Goal: Task Accomplishment & Management: Manage account settings

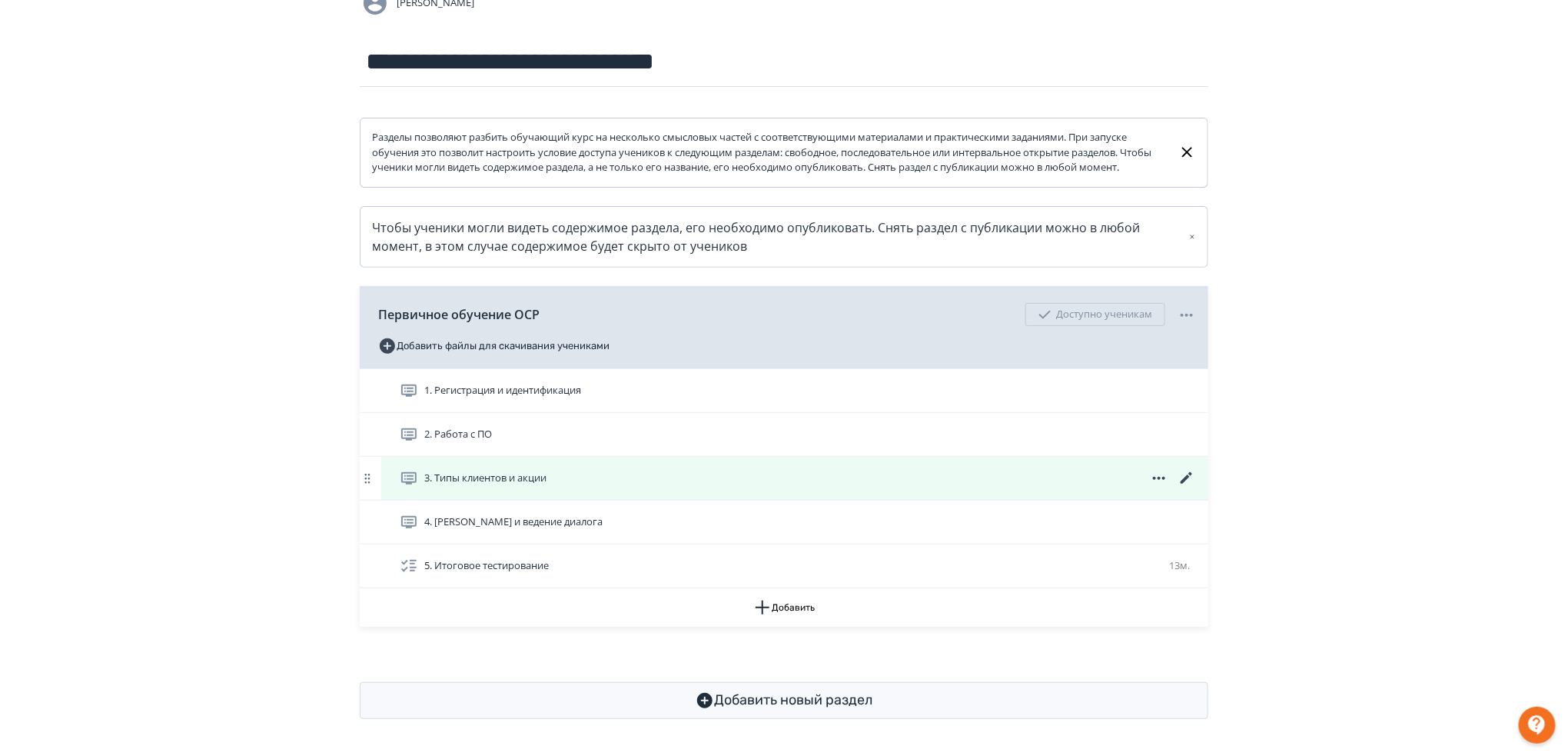
scroll to position [163, 0]
click at [1189, 477] on icon at bounding box center [1187, 478] width 18 height 18
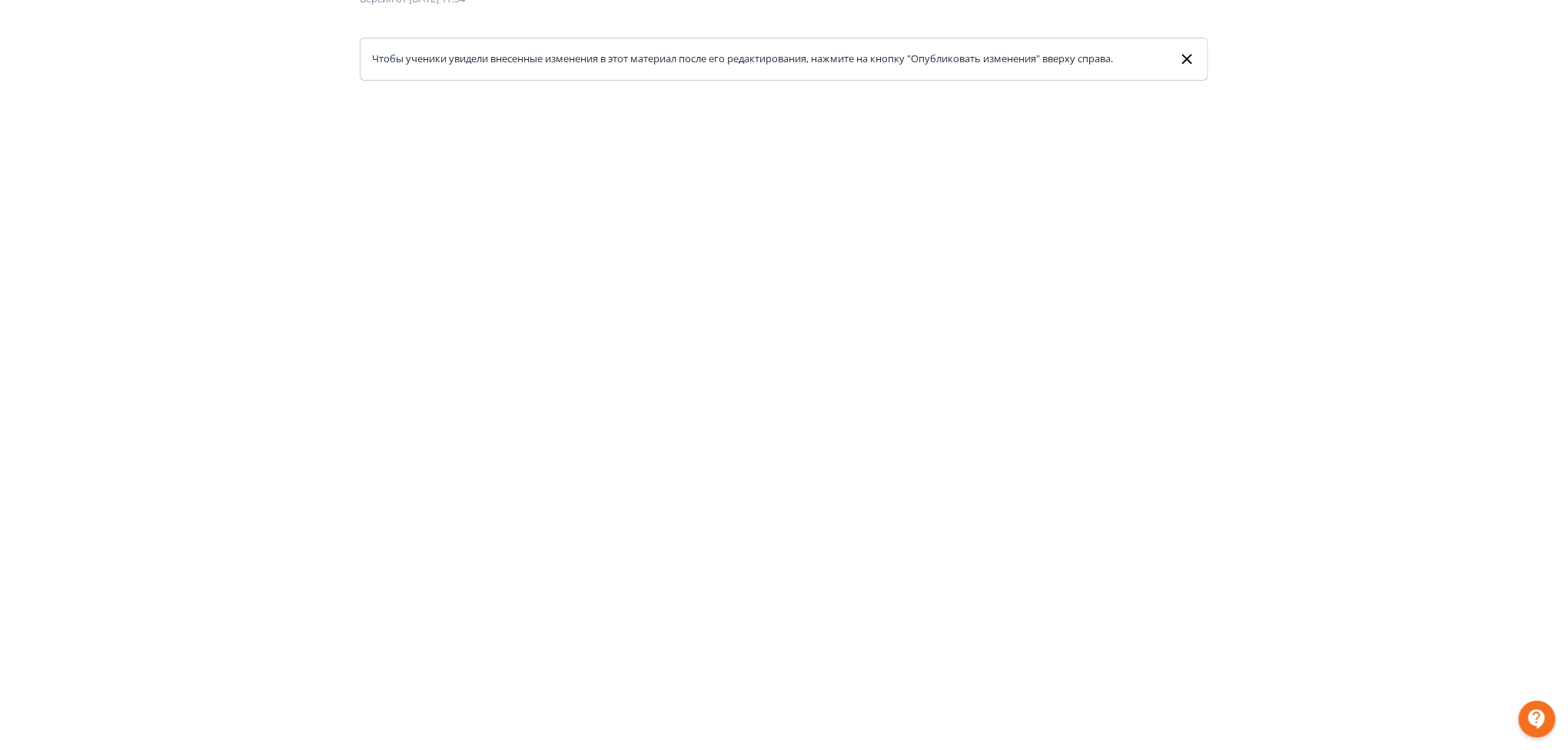
scroll to position [107, 0]
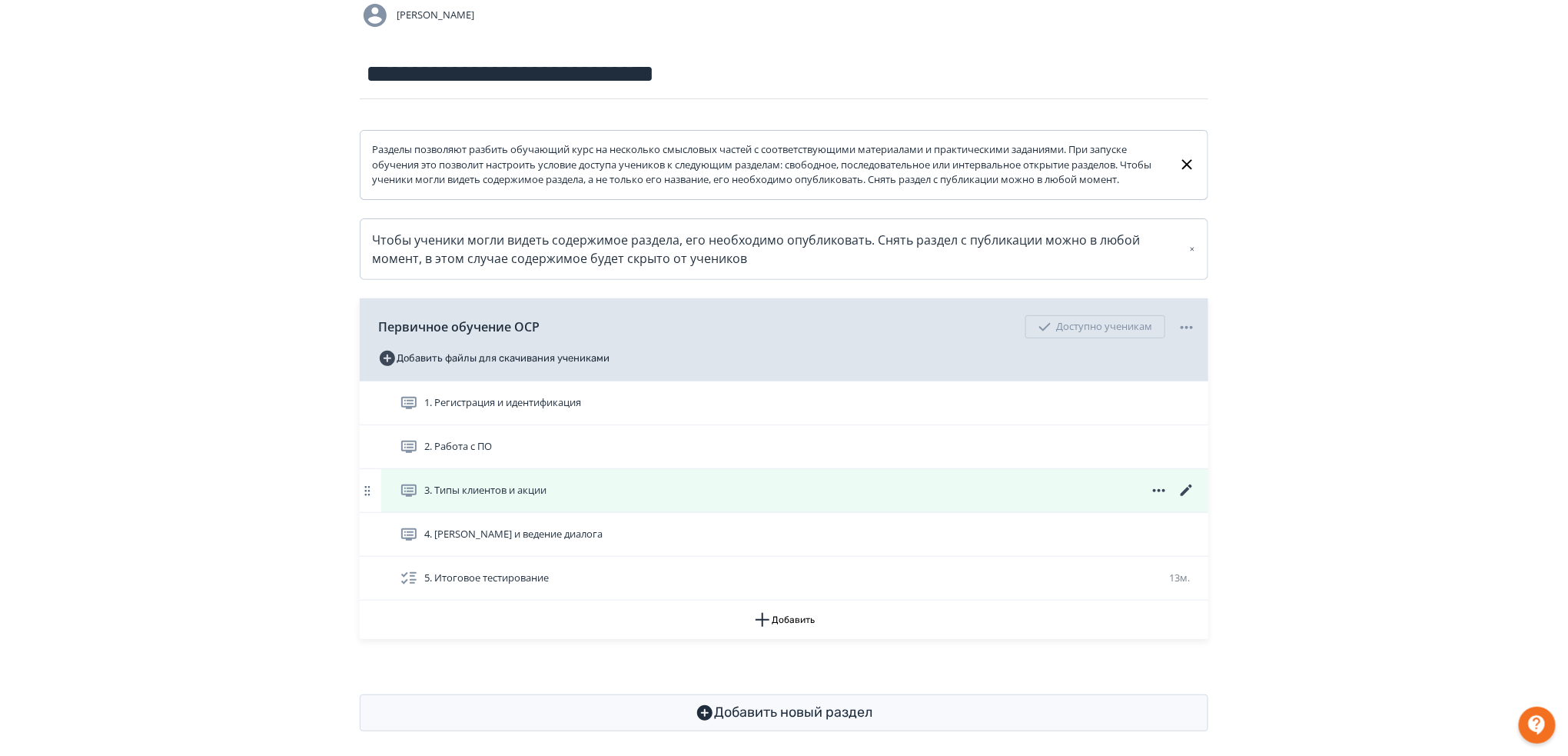
scroll to position [163, 0]
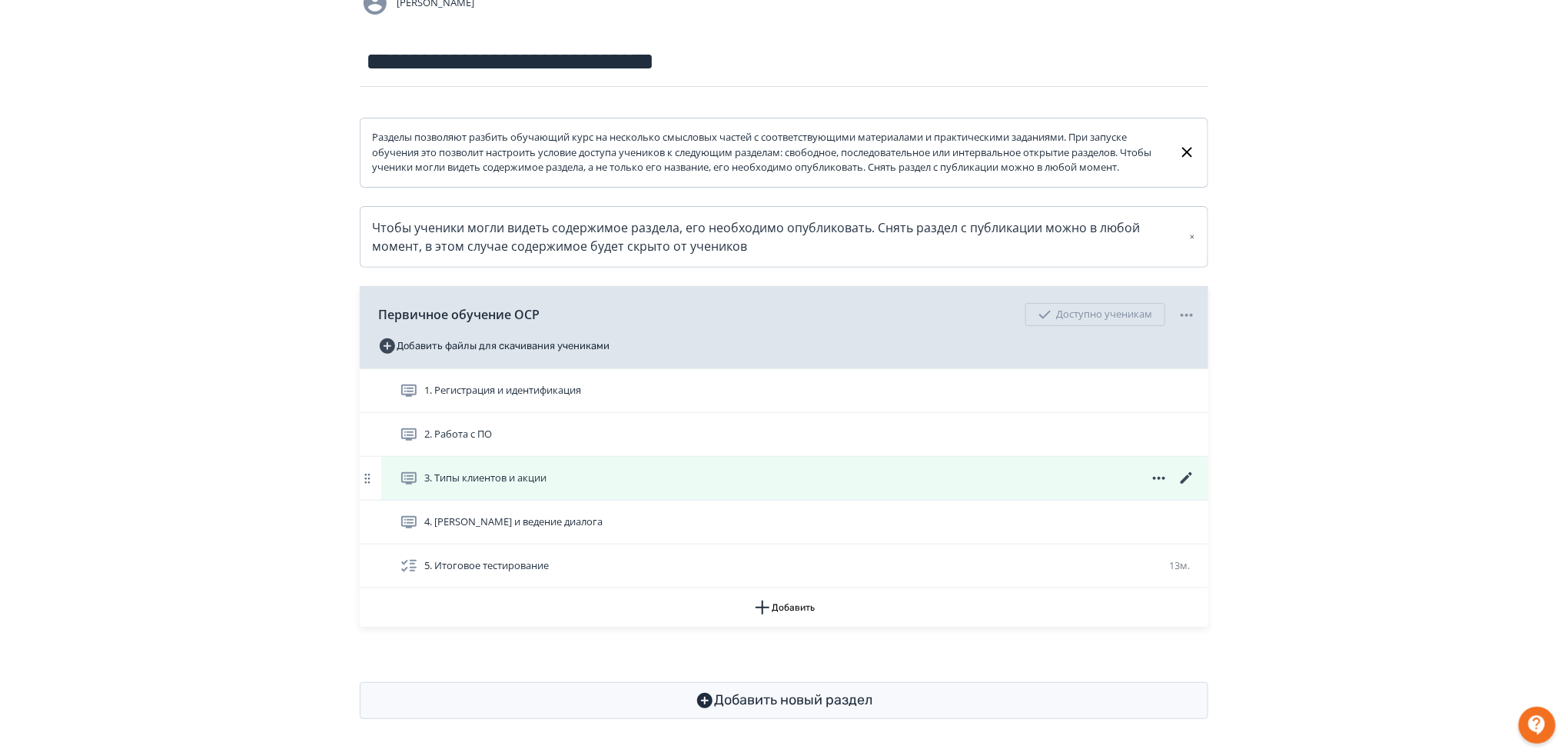
click at [1182, 481] on icon at bounding box center [1186, 477] width 12 height 12
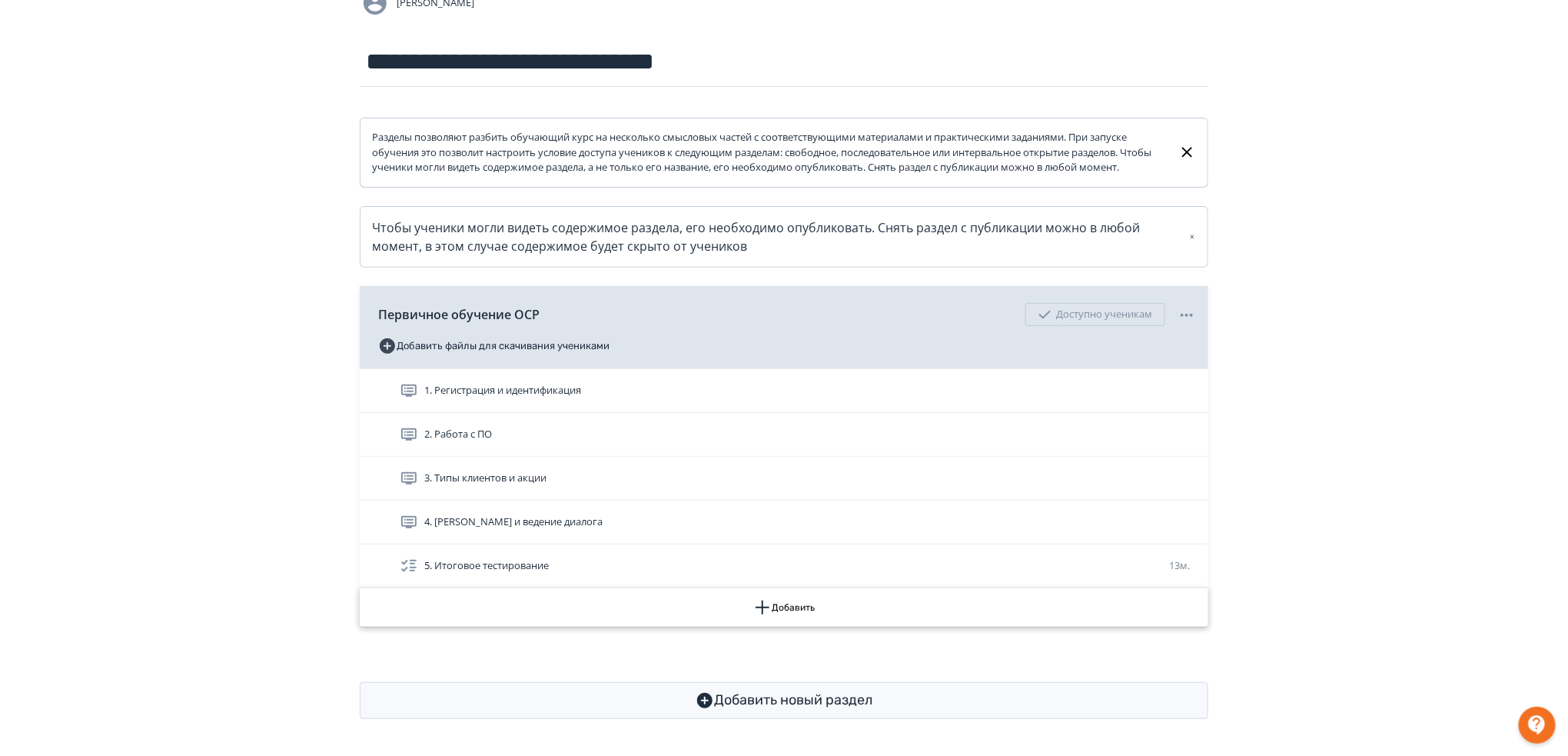
scroll to position [163, 0]
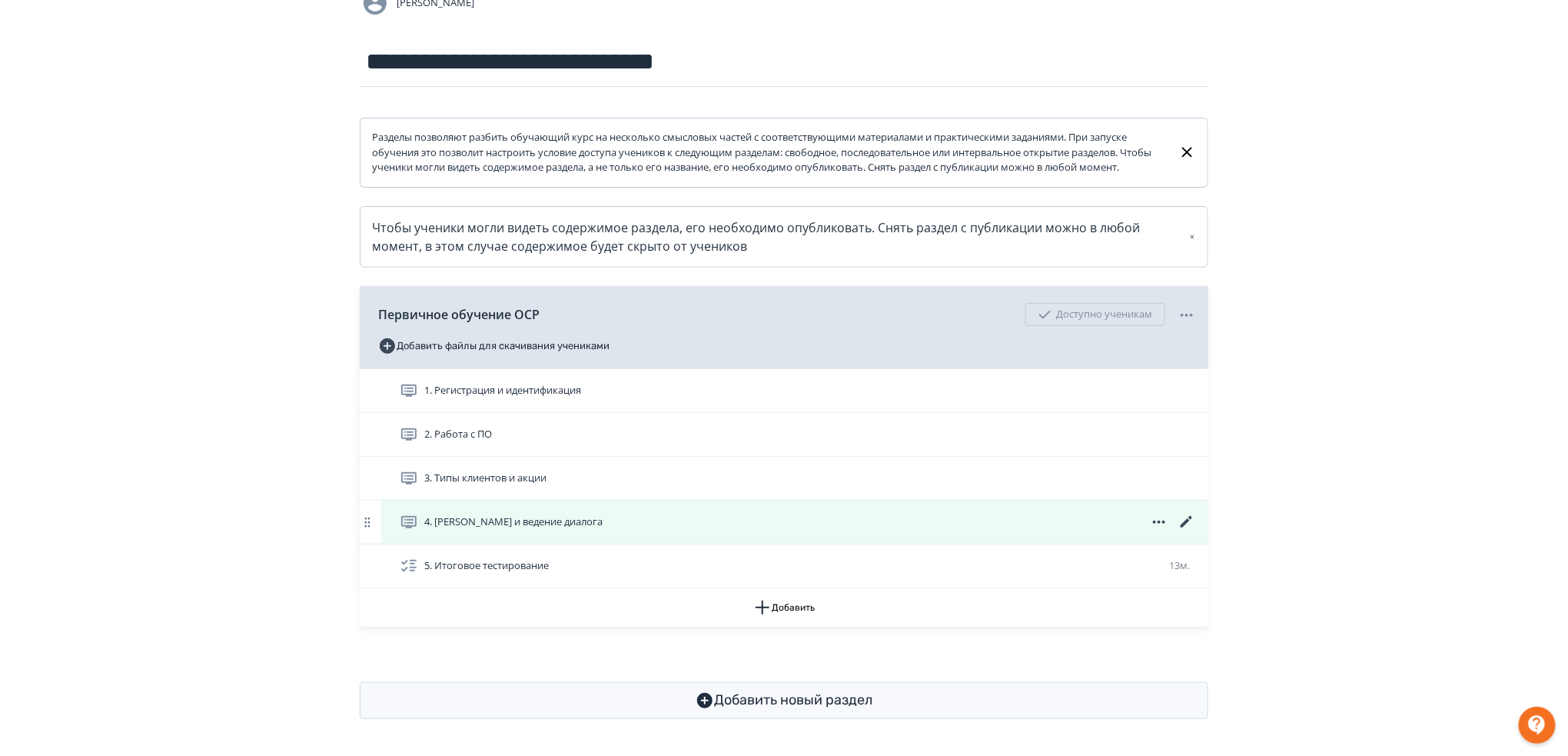
click at [1181, 521] on icon at bounding box center [1187, 522] width 18 height 18
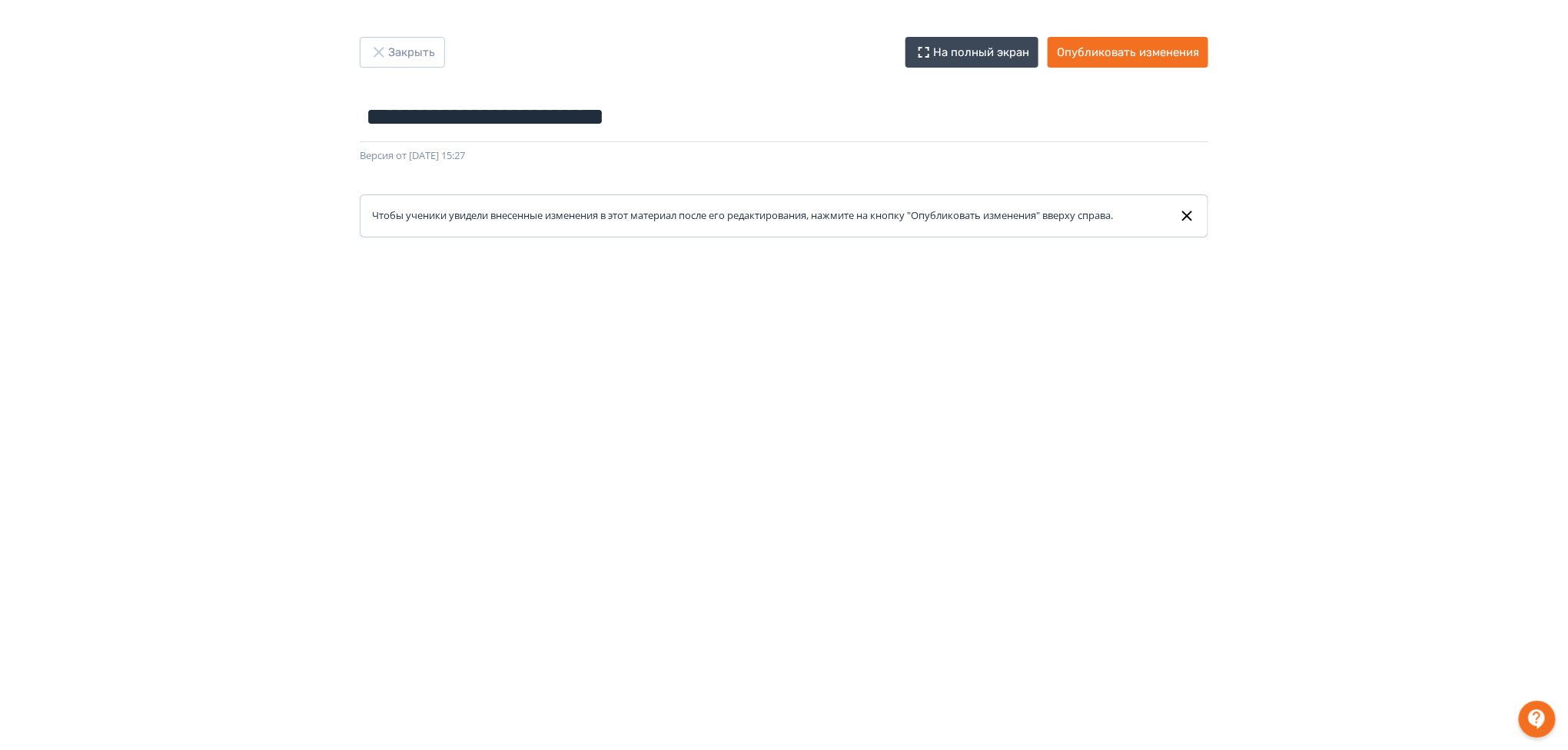
click at [1075, 31] on div "**********" at bounding box center [784, 375] width 1568 height 750
click at [1079, 46] on button "Опубликовать изменения" at bounding box center [1128, 52] width 161 height 31
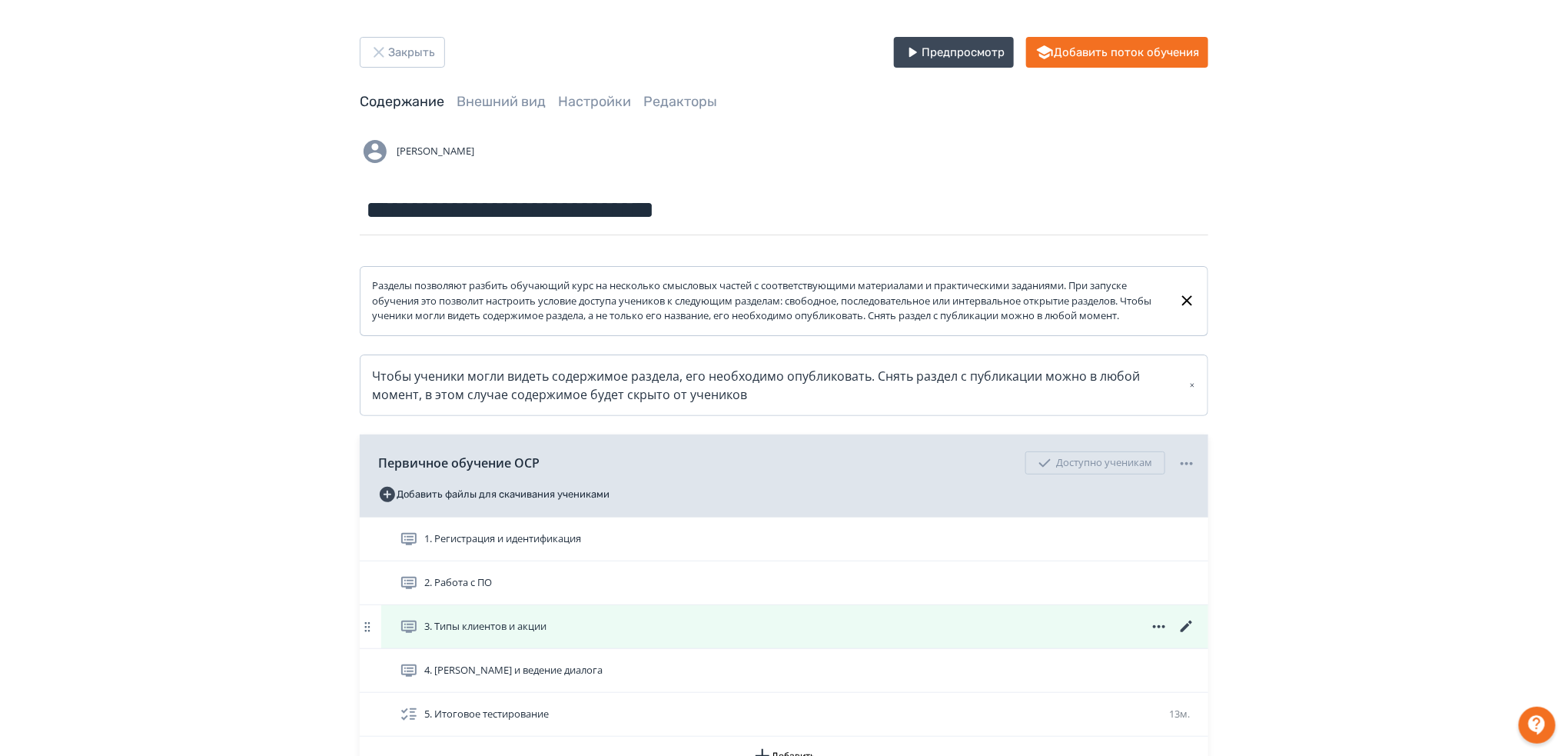
click at [1186, 636] on icon at bounding box center [1187, 627] width 18 height 18
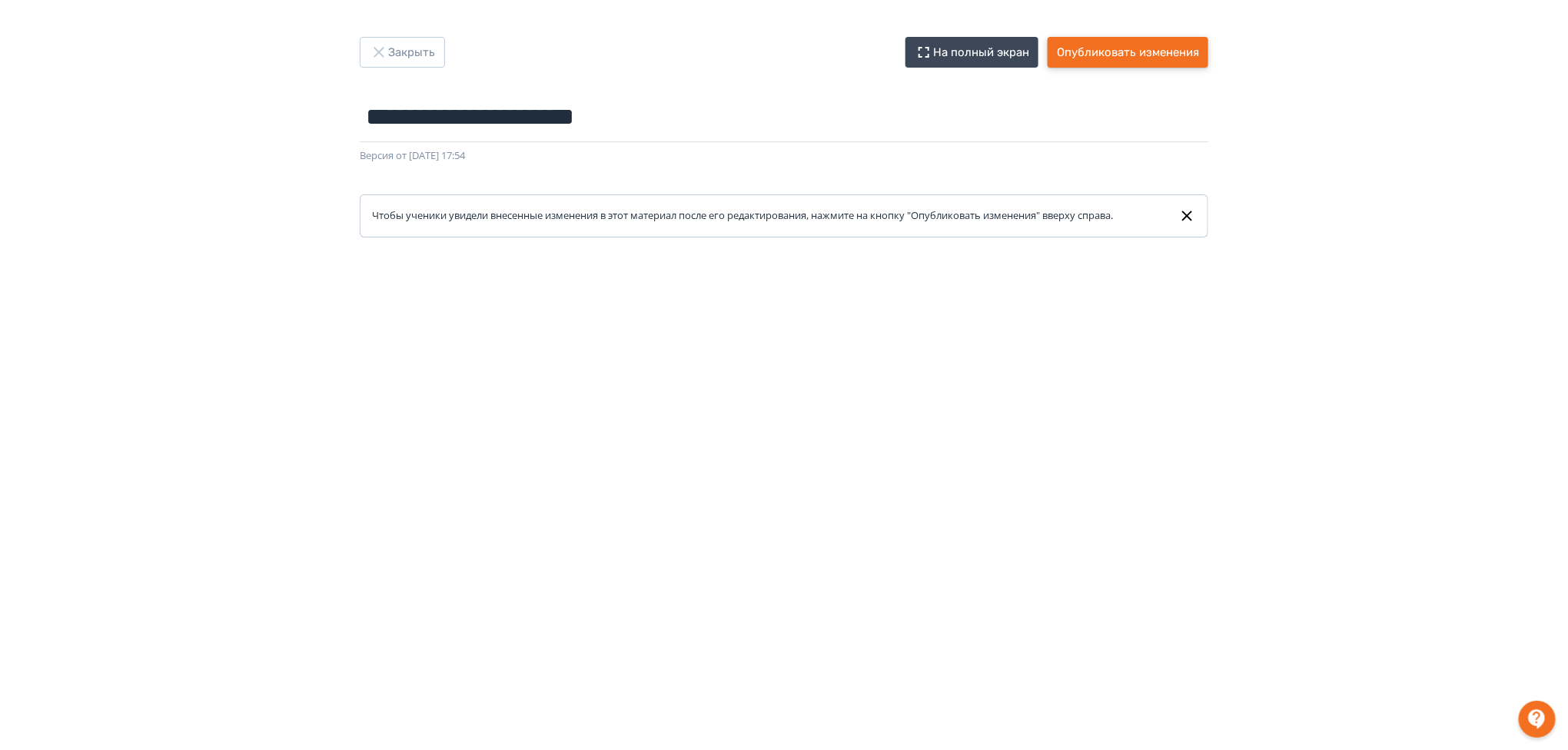
click at [1138, 57] on button "Опубликовать изменения" at bounding box center [1128, 52] width 161 height 31
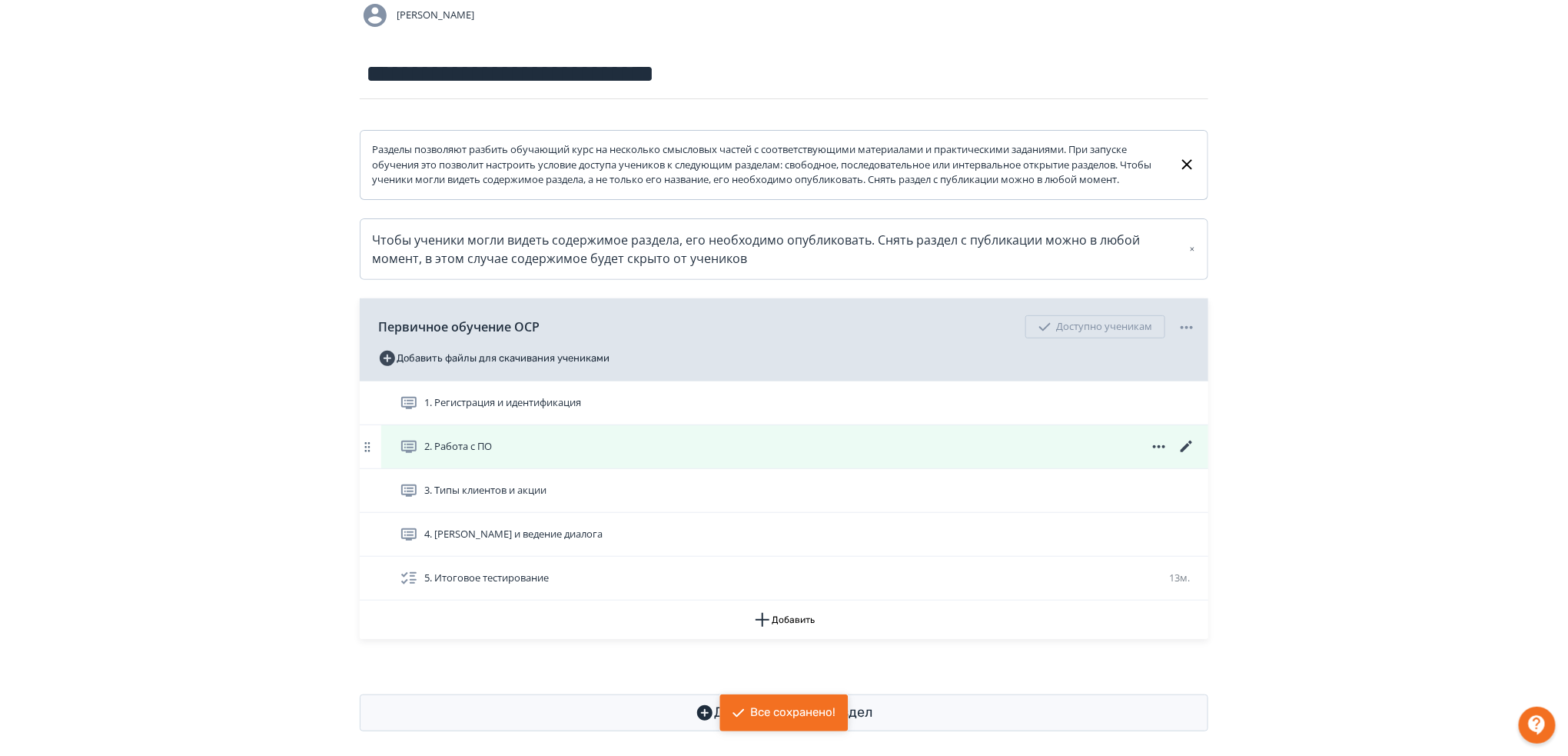
scroll to position [163, 0]
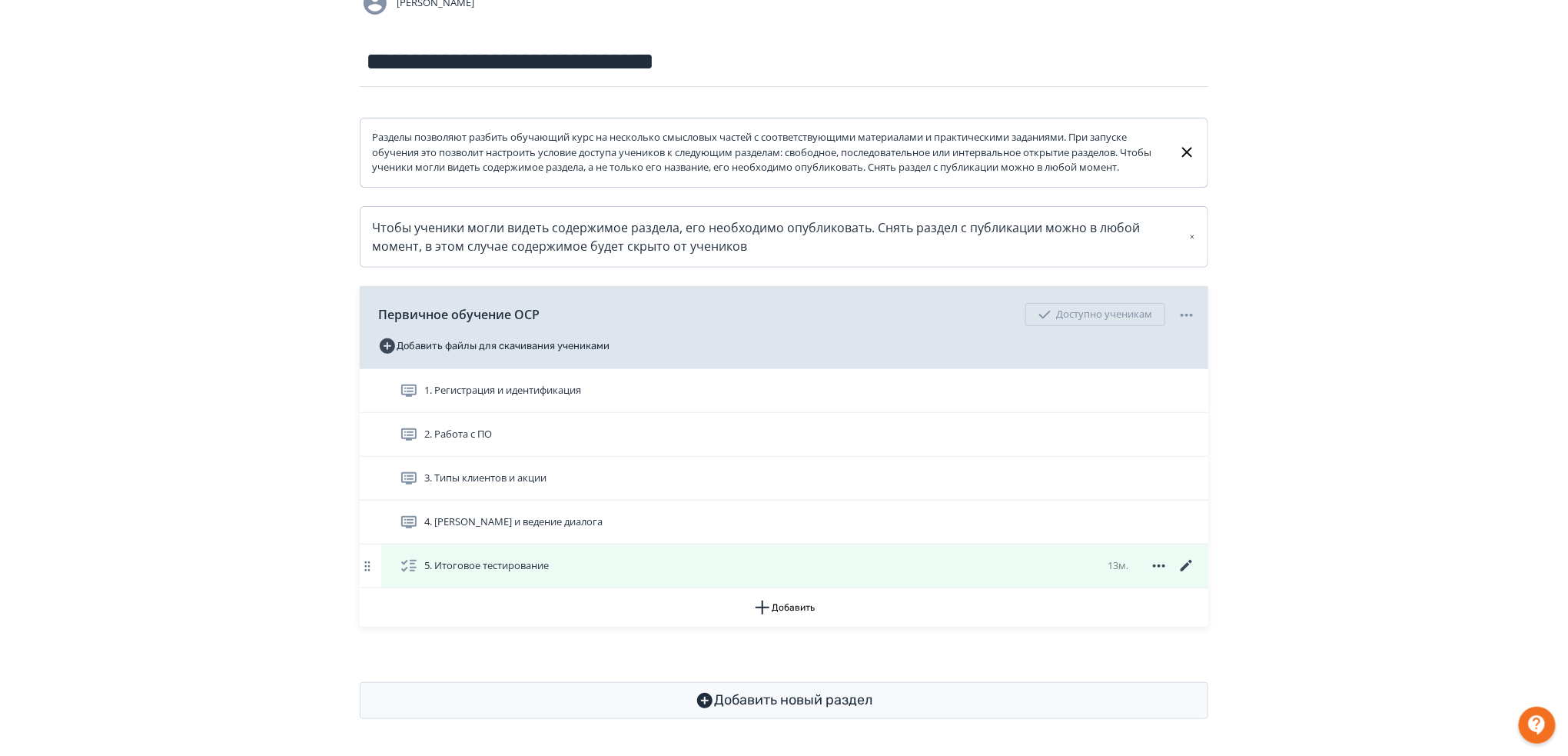
click at [1180, 572] on icon at bounding box center [1187, 566] width 18 height 18
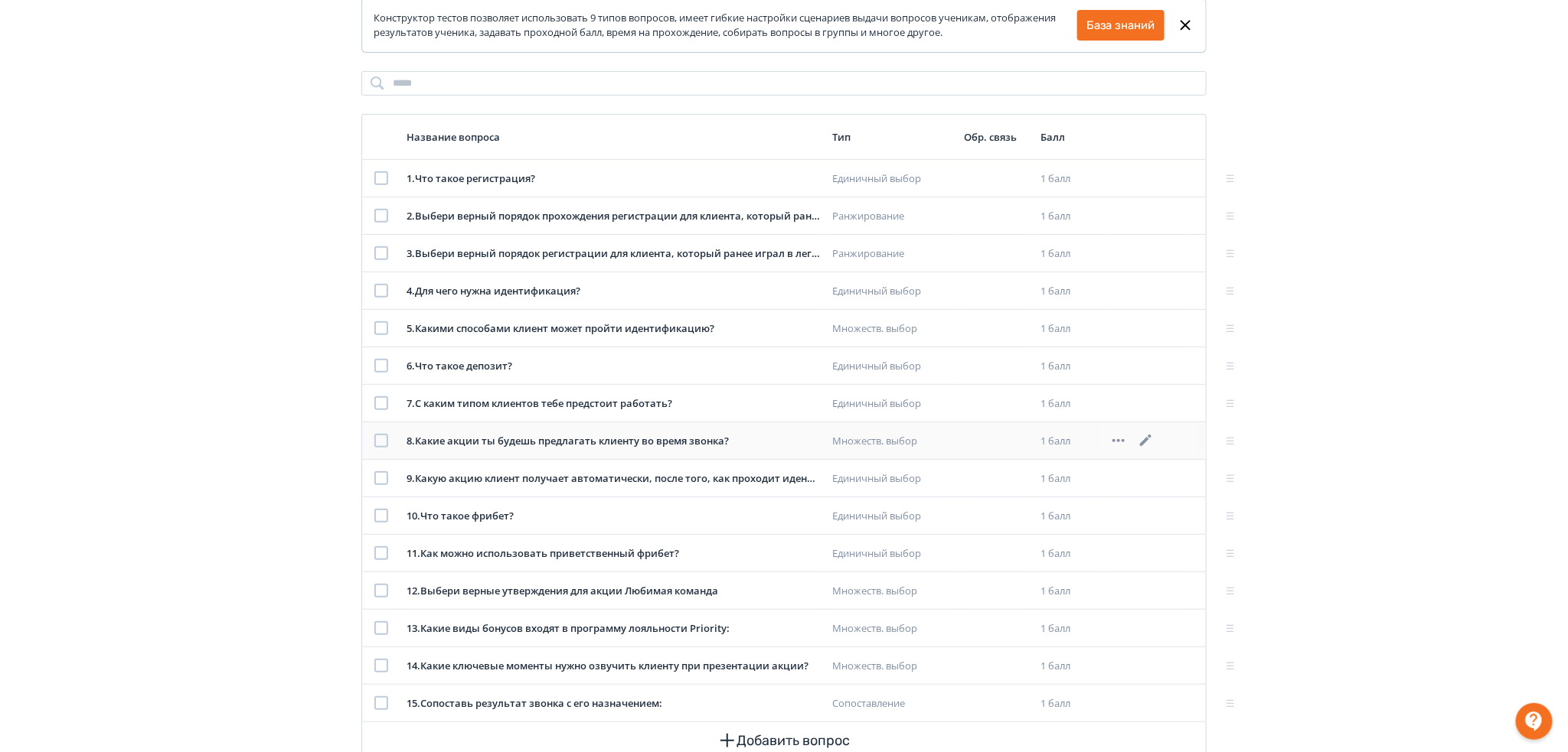
scroll to position [203, 0]
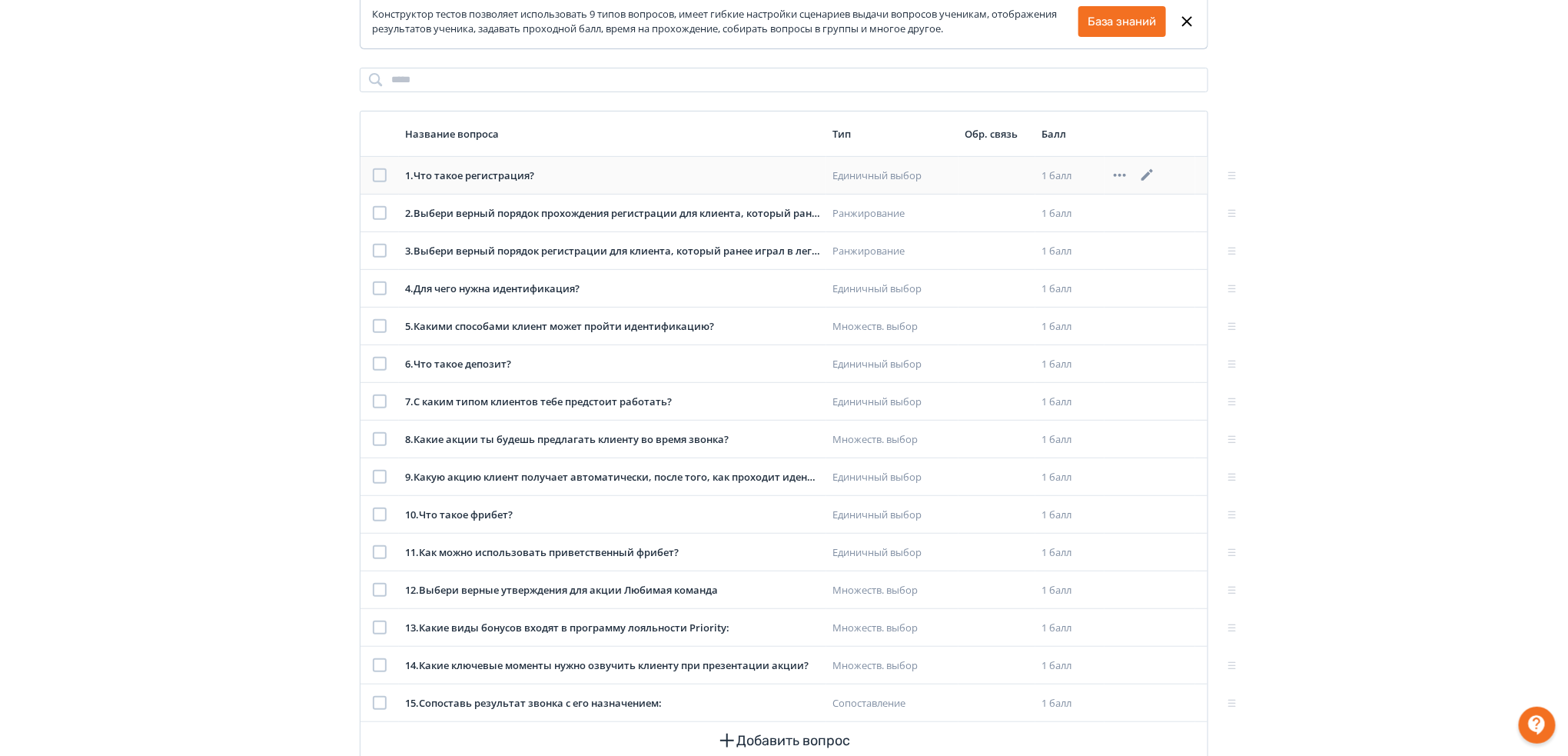
click at [753, 183] on div "1 . Что такое регистрация?" at bounding box center [612, 175] width 415 height 15
click at [1146, 172] on icon at bounding box center [1147, 175] width 18 height 18
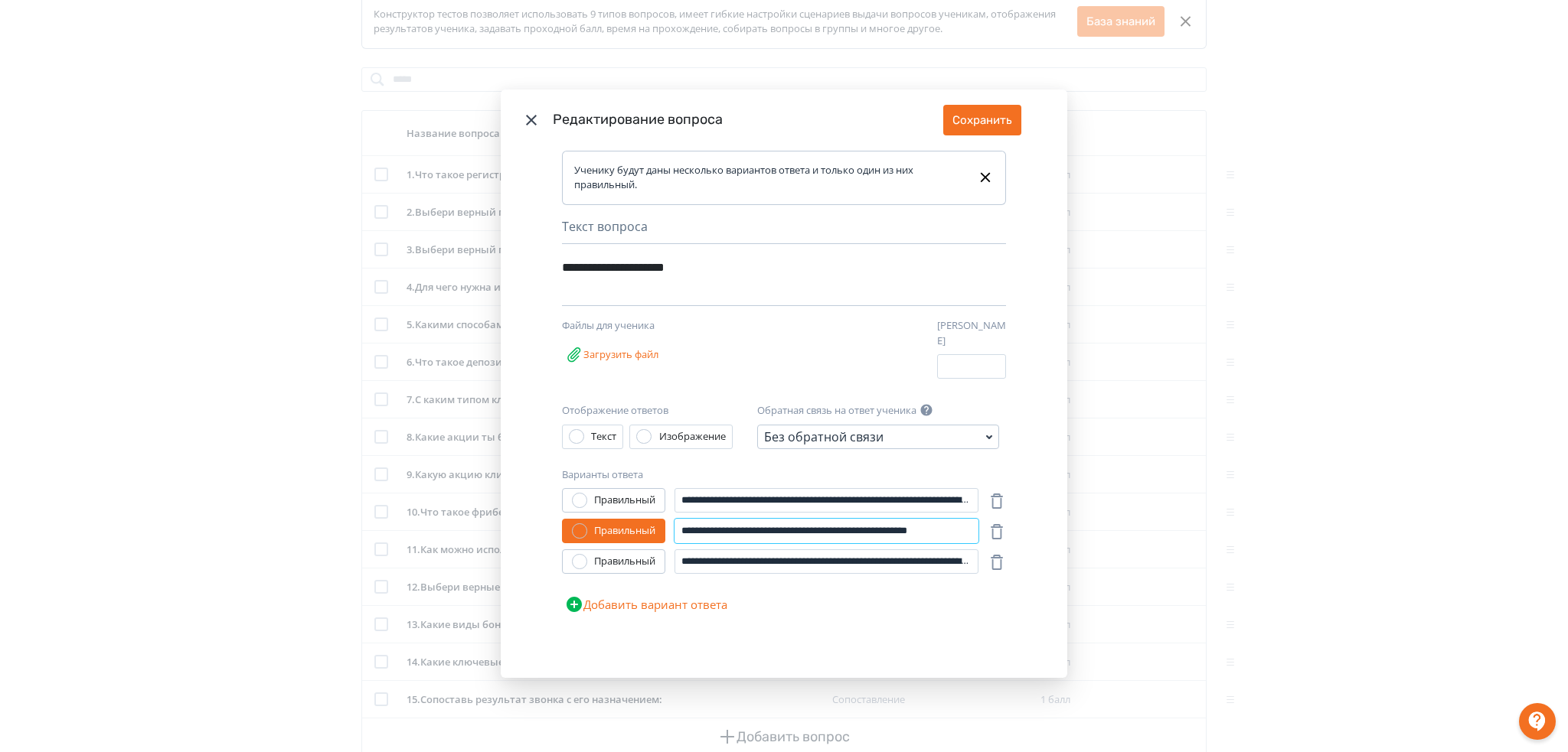
click at [934, 530] on input "**********" at bounding box center [826, 531] width 304 height 24
click at [530, 125] on icon "Modal" at bounding box center [531, 121] width 11 height 11
click at [541, 125] on header "Редактирование вопроса Сохранить" at bounding box center [783, 121] width 566 height 61
click at [532, 125] on icon "Modal" at bounding box center [531, 120] width 18 height 18
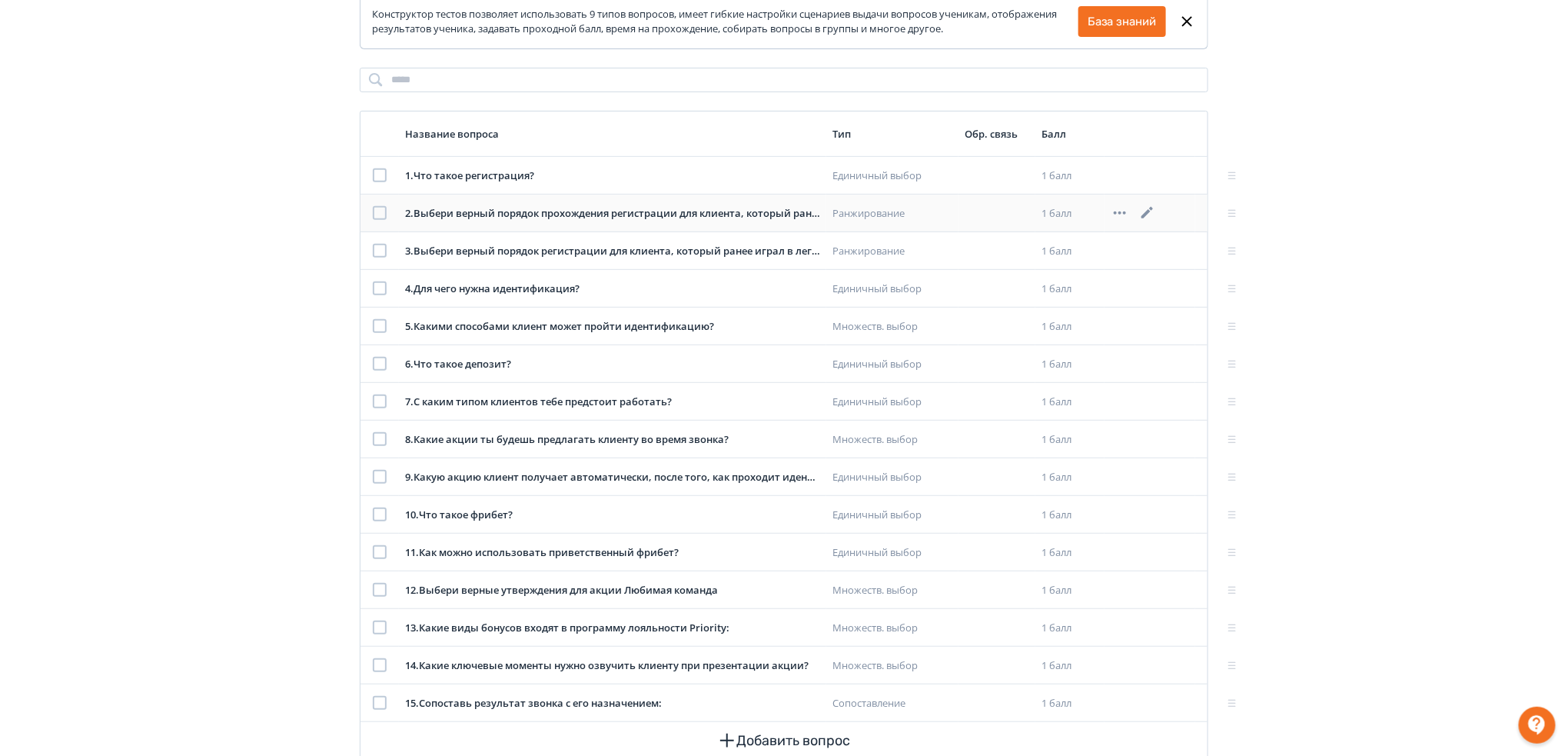
click at [1142, 213] on icon at bounding box center [1147, 213] width 18 height 18
